Goal: Transaction & Acquisition: Register for event/course

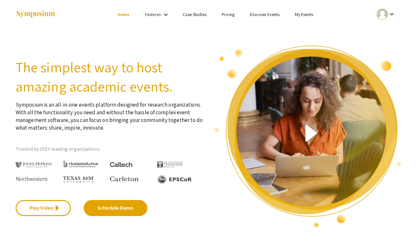
click at [376, 15] on div "keyboard_arrow_down" at bounding box center [387, 14] width 22 height 14
click at [385, 34] on button "My Account" at bounding box center [389, 31] width 39 height 15
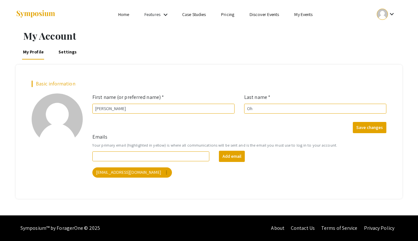
click at [382, 6] on ul "keyboard_arrow_down" at bounding box center [339, 14] width 128 height 29
click at [384, 10] on div at bounding box center [382, 14] width 11 height 11
click at [390, 46] on button "My Submissions" at bounding box center [389, 46] width 39 height 15
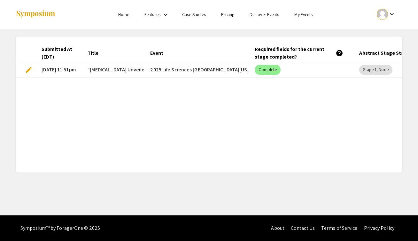
click at [124, 14] on link "Home" at bounding box center [123, 15] width 11 height 6
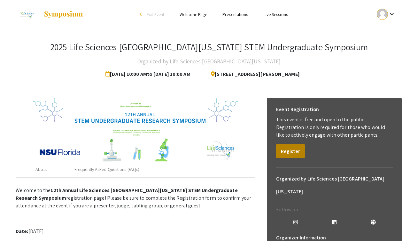
click at [294, 151] on button "Register" at bounding box center [290, 151] width 29 height 14
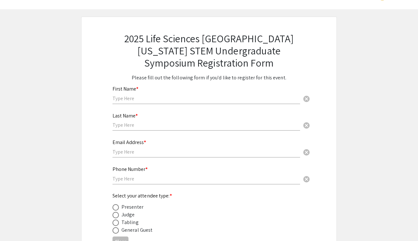
scroll to position [21, 0]
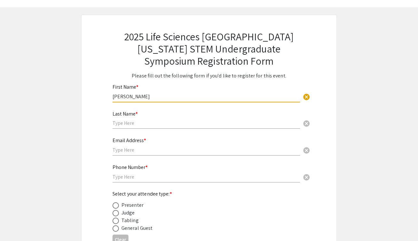
type input "[PERSON_NAME]"
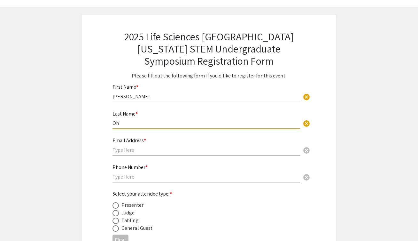
type input "Oh"
click at [155, 145] on div "Email Address * cancel" at bounding box center [207, 143] width 188 height 24
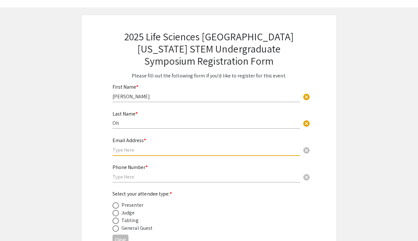
type input "[EMAIL_ADDRESS][DOMAIN_NAME]"
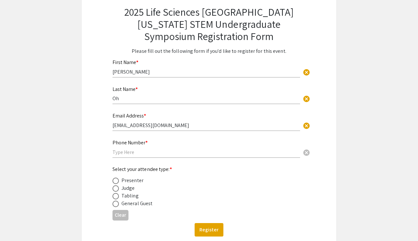
scroll to position [49, 0]
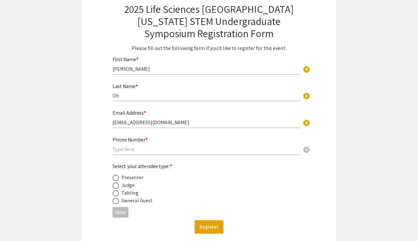
click at [154, 154] on div "Phone Number * cancel" at bounding box center [207, 143] width 188 height 24
click at [153, 148] on input "text" at bounding box center [207, 149] width 188 height 7
type input "78"
type input "7864792775"
click at [117, 177] on span at bounding box center [116, 178] width 6 height 6
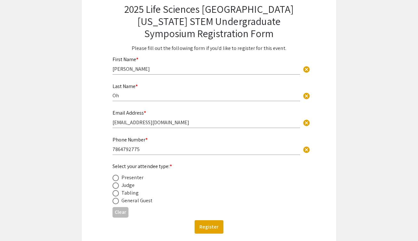
click at [117, 177] on input "radio" at bounding box center [116, 178] width 6 height 6
radio input "true"
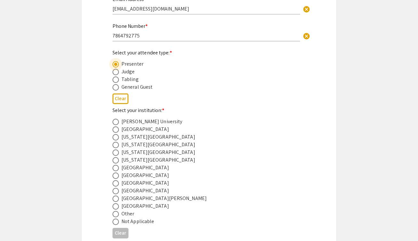
scroll to position [177, 0]
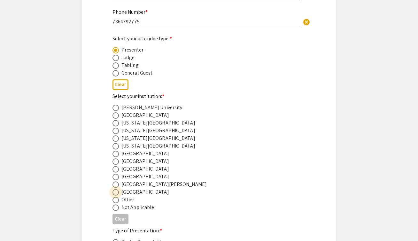
click at [119, 191] on span at bounding box center [116, 192] width 6 height 6
click at [119, 191] on input "radio" at bounding box center [116, 192] width 6 height 6
radio input "true"
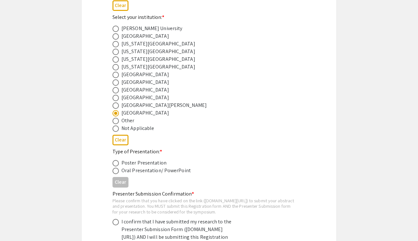
scroll to position [255, 0]
click at [117, 166] on span at bounding box center [116, 164] width 6 height 6
click at [117, 166] on input "radio" at bounding box center [116, 164] width 6 height 6
radio input "true"
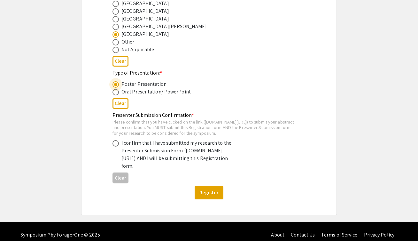
scroll to position [335, 0]
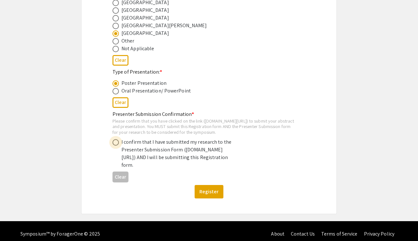
click at [119, 146] on label at bounding box center [117, 142] width 9 height 6
click at [119, 146] on input "radio" at bounding box center [116, 142] width 6 height 6
radio input "true"
click at [222, 198] on button "Register" at bounding box center [209, 191] width 29 height 13
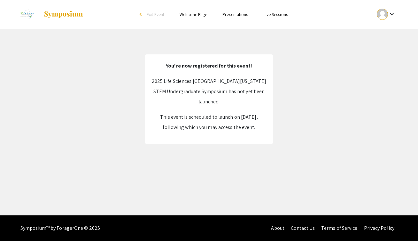
scroll to position [0, 0]
